Goal: Task Accomplishment & Management: Manage account settings

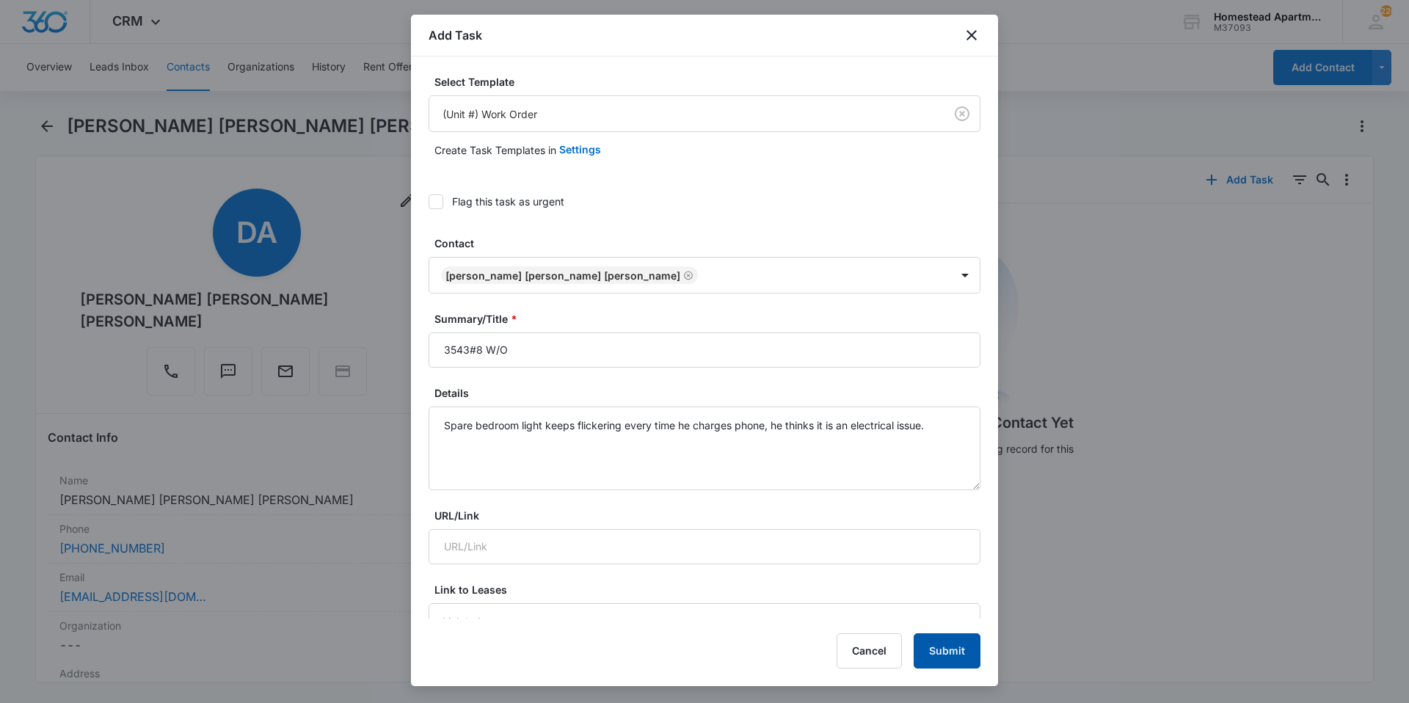
scroll to position [796, 0]
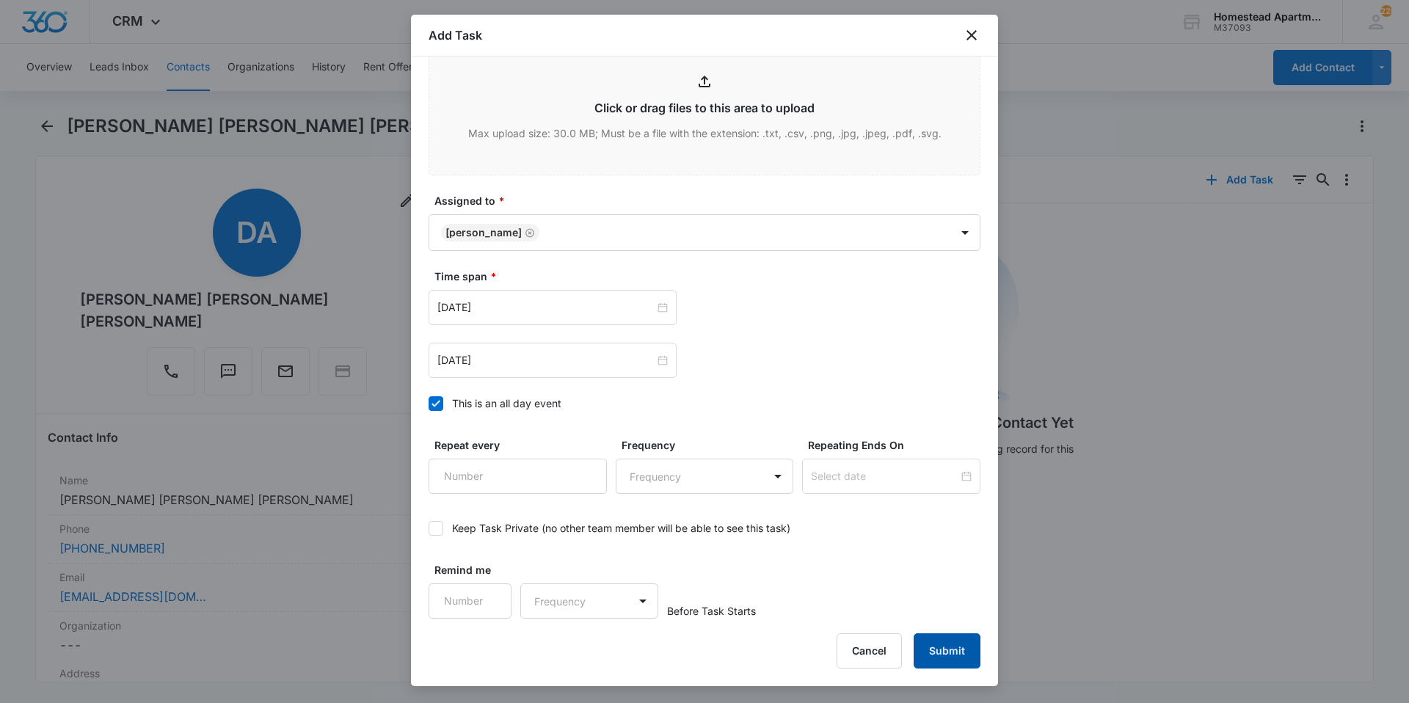
click at [945, 653] on button "Submit" at bounding box center [947, 650] width 67 height 35
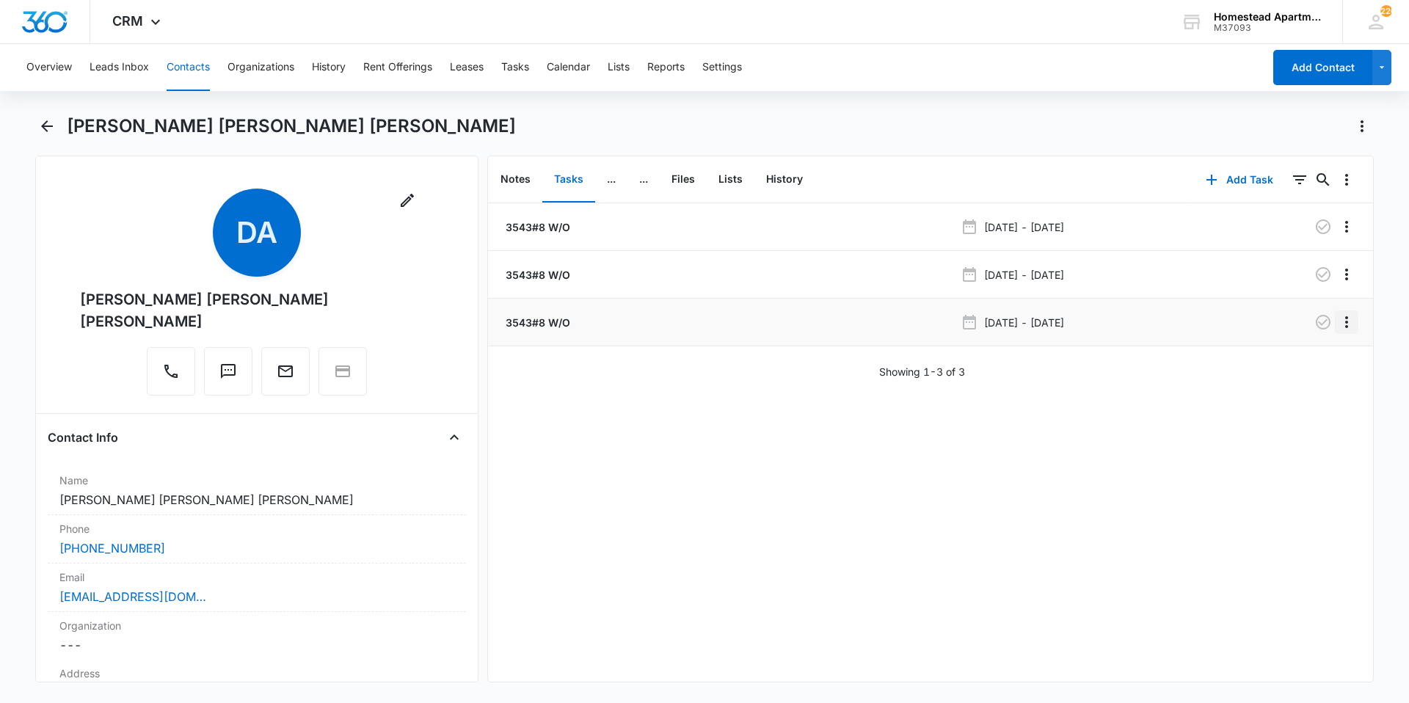
click at [1341, 324] on icon "Overflow Menu" at bounding box center [1347, 322] width 18 height 18
click at [1326, 385] on button "Delete" at bounding box center [1305, 385] width 84 height 22
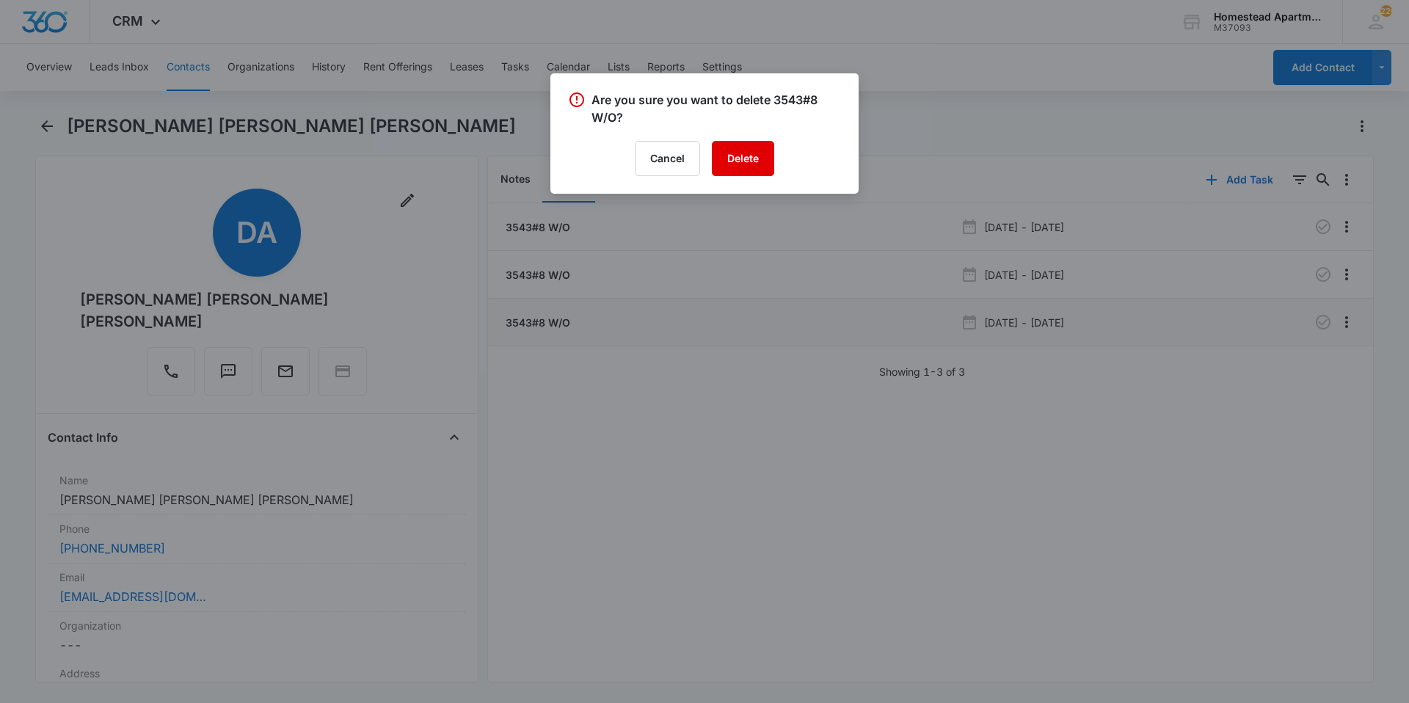
click at [753, 168] on button "Delete" at bounding box center [743, 158] width 62 height 35
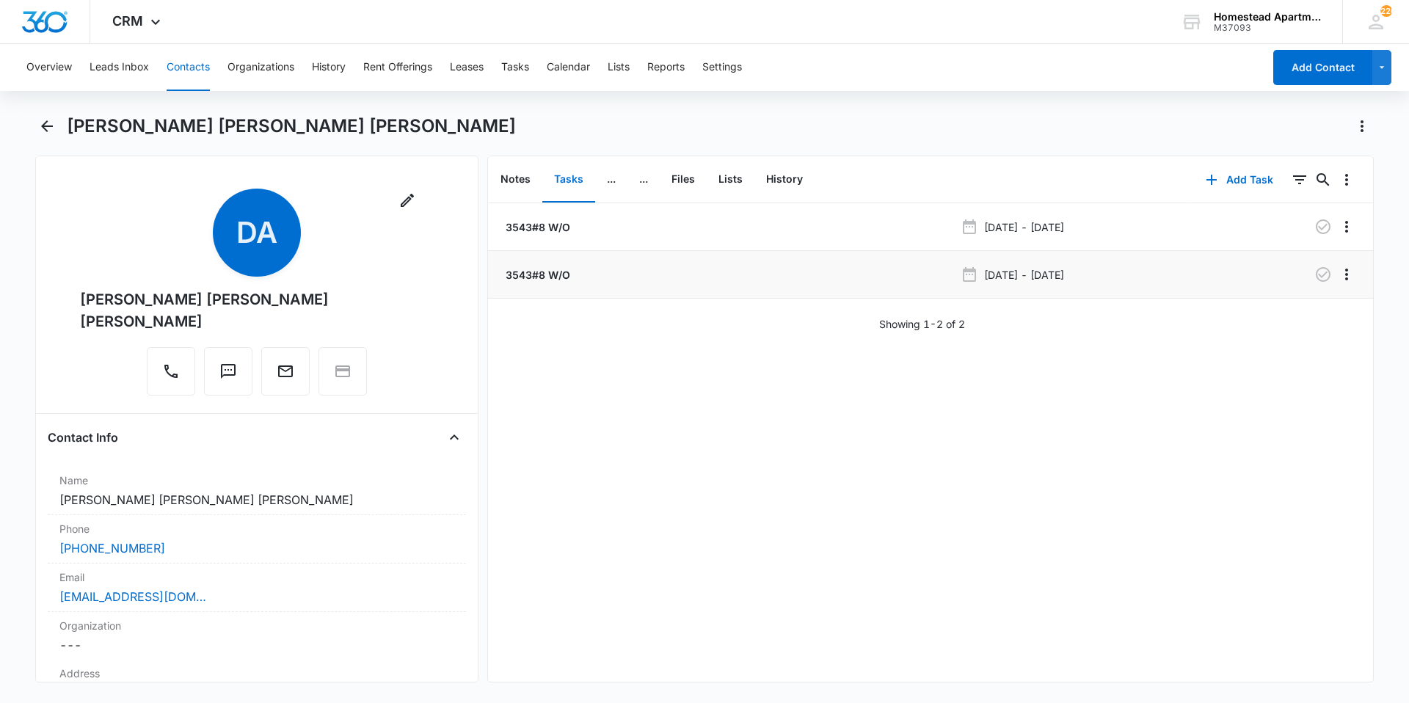
click at [513, 271] on p "3543#8 W/O" at bounding box center [537, 274] width 68 height 15
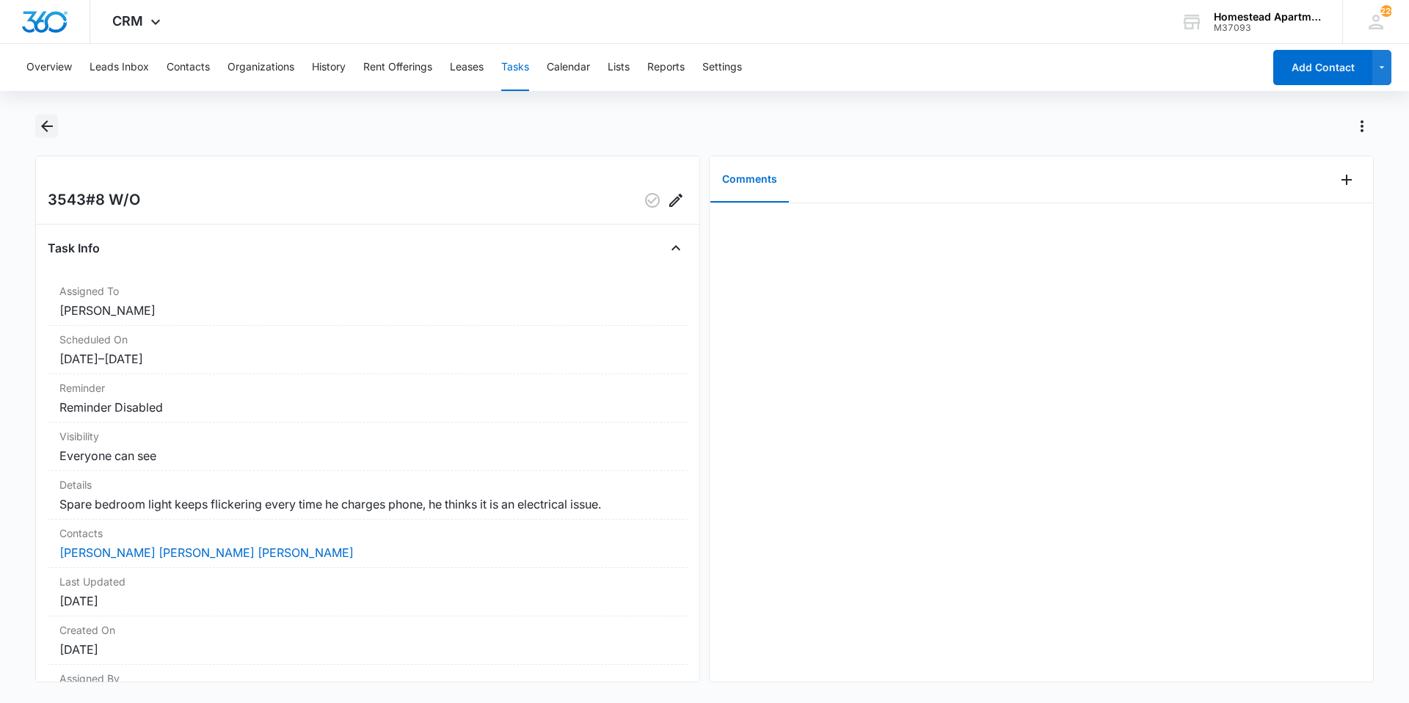
click at [49, 121] on icon "Back" at bounding box center [47, 126] width 18 height 18
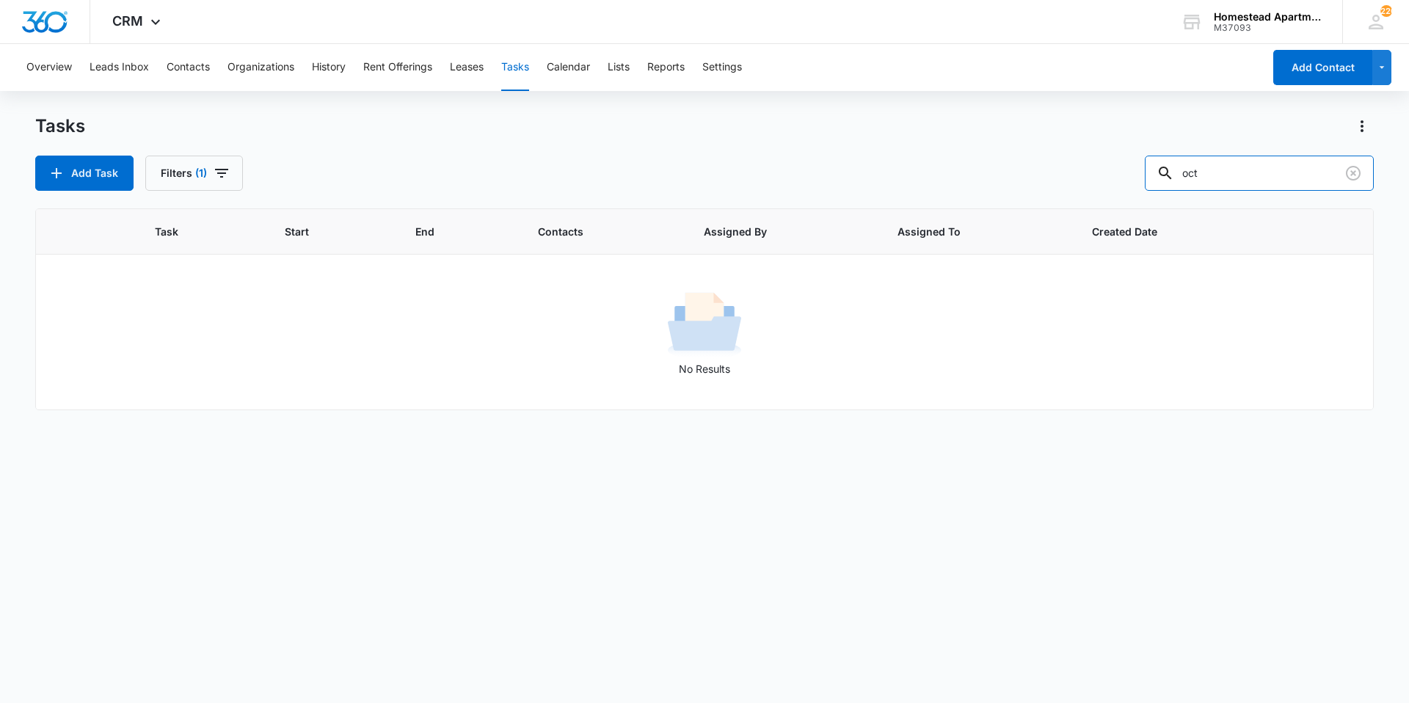
drag, startPoint x: 1236, startPoint y: 175, endPoint x: 1055, endPoint y: 180, distance: 180.6
click at [1055, 180] on div "Add Task Filters (1) oct" at bounding box center [704, 173] width 1339 height 35
